Goal: Task Accomplishment & Management: Use online tool/utility

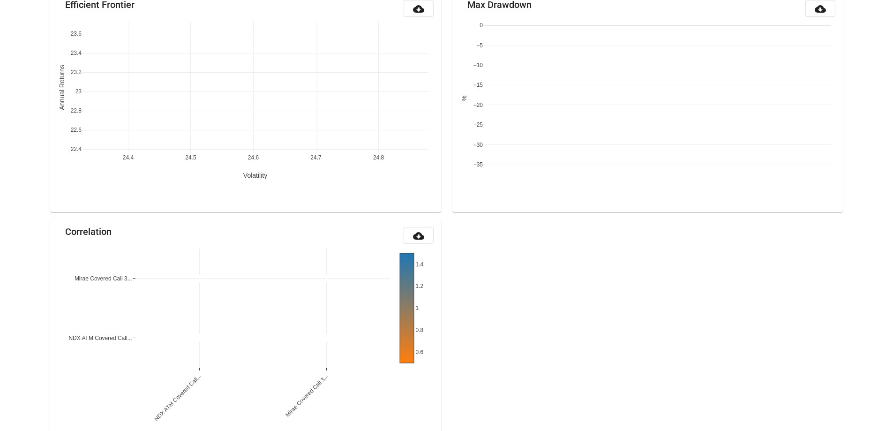
scroll to position [947, 0]
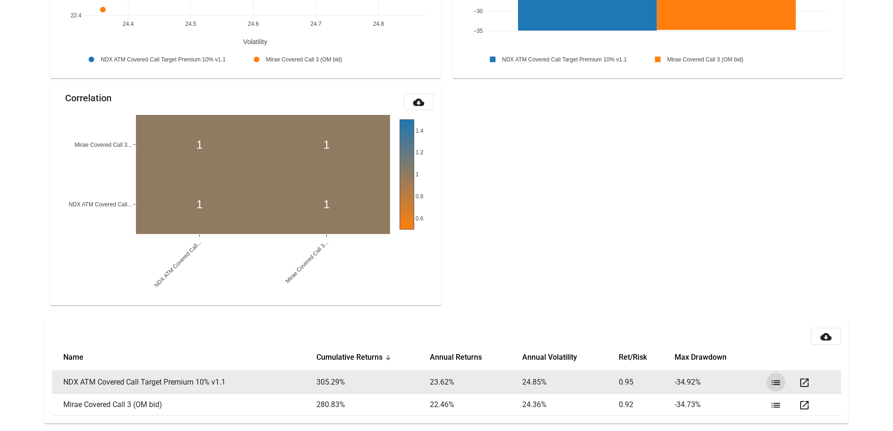
click at [772, 381] on mat-icon "list" at bounding box center [776, 382] width 11 height 11
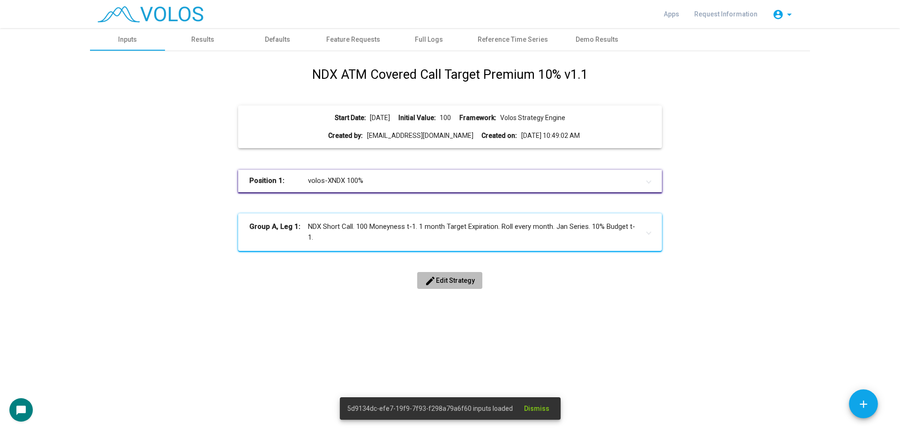
click at [461, 277] on span "edit Edit Strategy" at bounding box center [450, 281] width 50 height 8
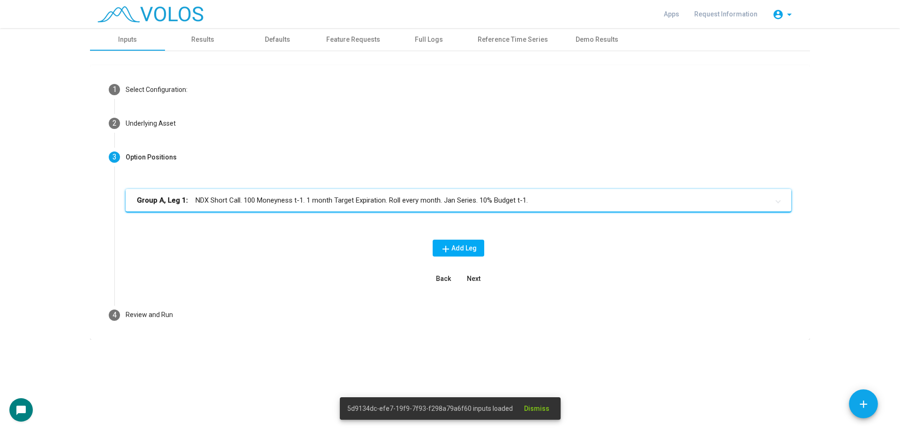
click at [352, 205] on mat-panel-title "Group A, Leg 1: NDX Short Call. 100 Moneyness t-1. 1 month Target Expiration. R…" at bounding box center [453, 200] width 632 height 11
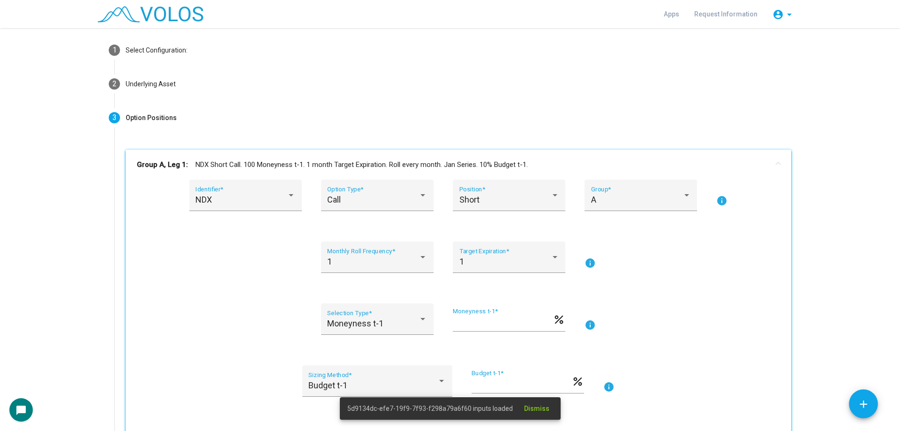
scroll to position [141, 0]
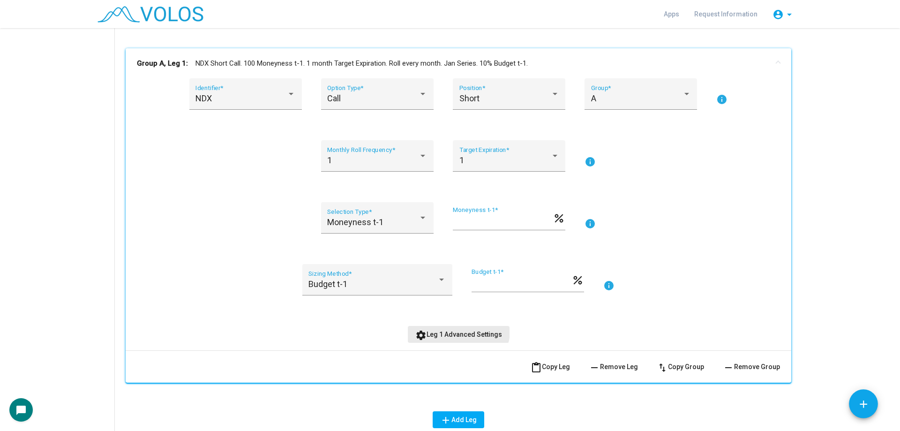
click at [448, 327] on button "settings Leg 1 Advanced Settings" at bounding box center [459, 334] width 102 height 17
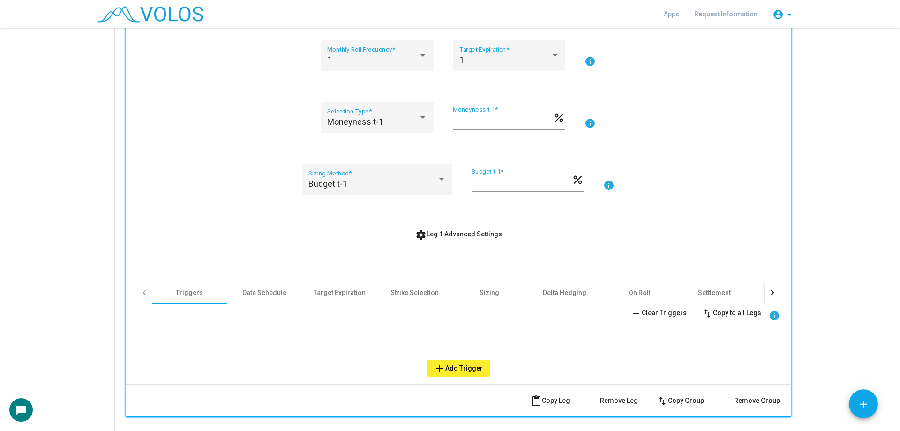
scroll to position [281, 0]
